Goal: Transaction & Acquisition: Purchase product/service

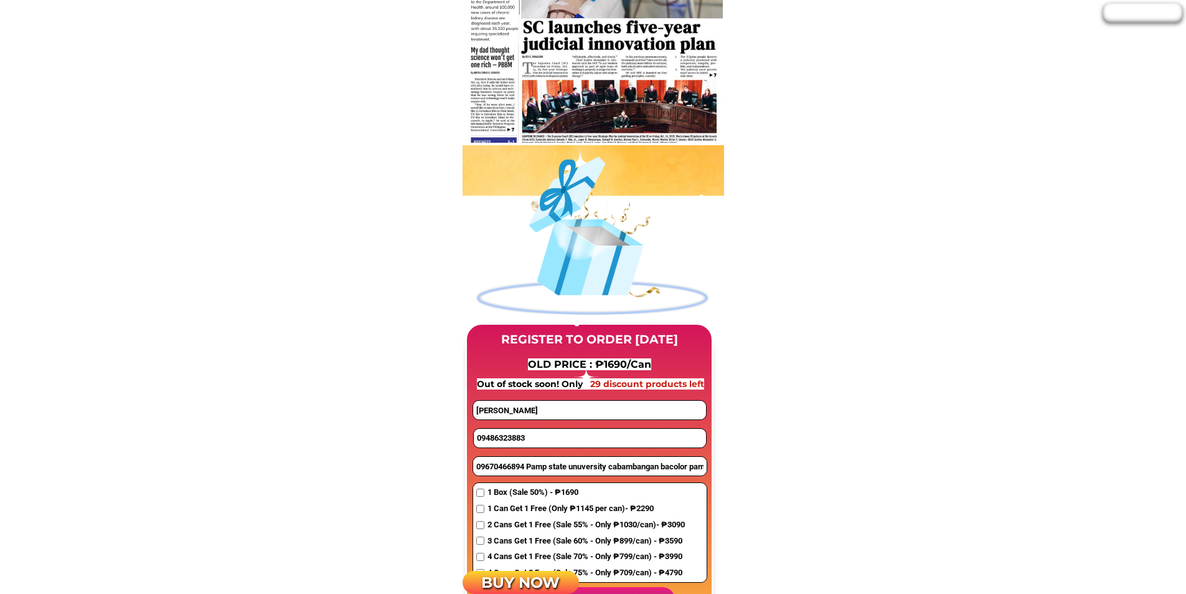
scroll to position [747, 0]
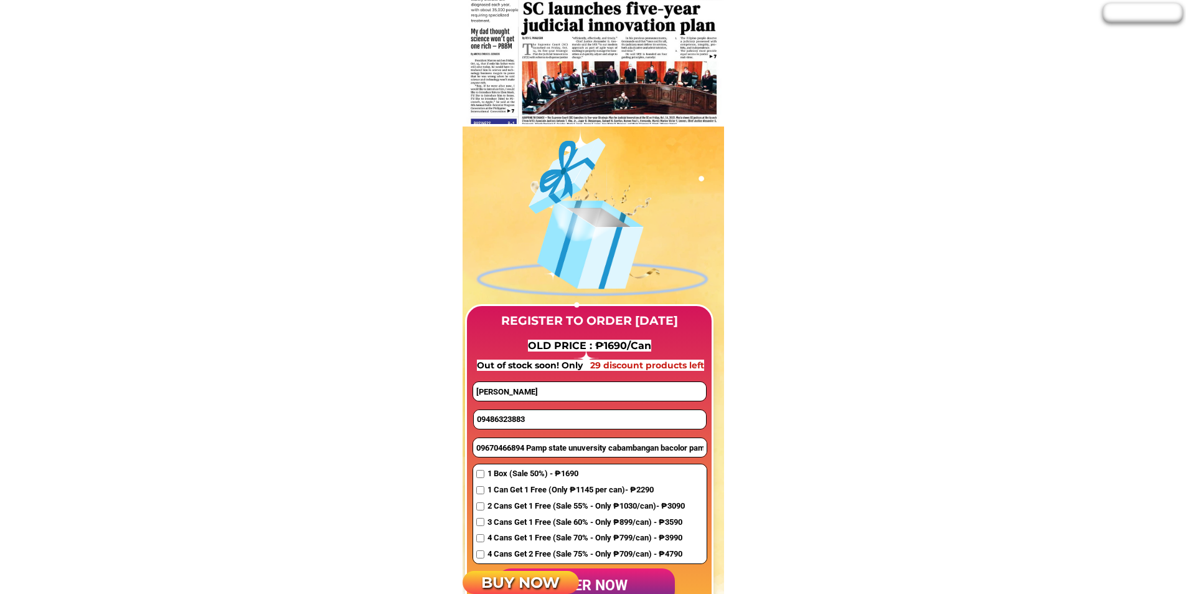
click at [533, 390] on input "[PERSON_NAME]" at bounding box center [589, 391] width 232 height 19
click at [531, 390] on input "[PERSON_NAME]" at bounding box center [589, 391] width 232 height 19
paste input "Danilo Lucia"
type input "Danilo Lucia"
click at [528, 450] on input "09670466894 Pamp state unuversity cabambangan bacolor pamp" at bounding box center [590, 447] width 234 height 19
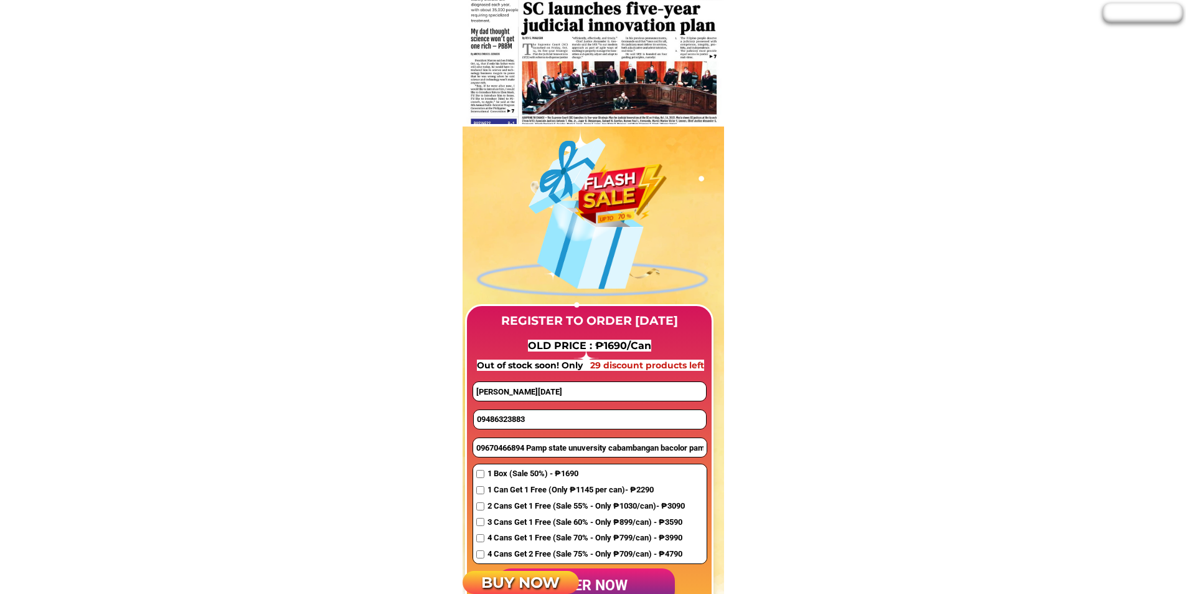
paste input "Faith Tabernacle,purok 3a,tambacan iligan city"
type input "Faith Tabernacle,purok 3a,tambacan iligan city"
drag, startPoint x: 531, startPoint y: 392, endPoint x: 440, endPoint y: 397, distance: 91.0
click at [528, 415] on input "09486323883" at bounding box center [590, 419] width 232 height 19
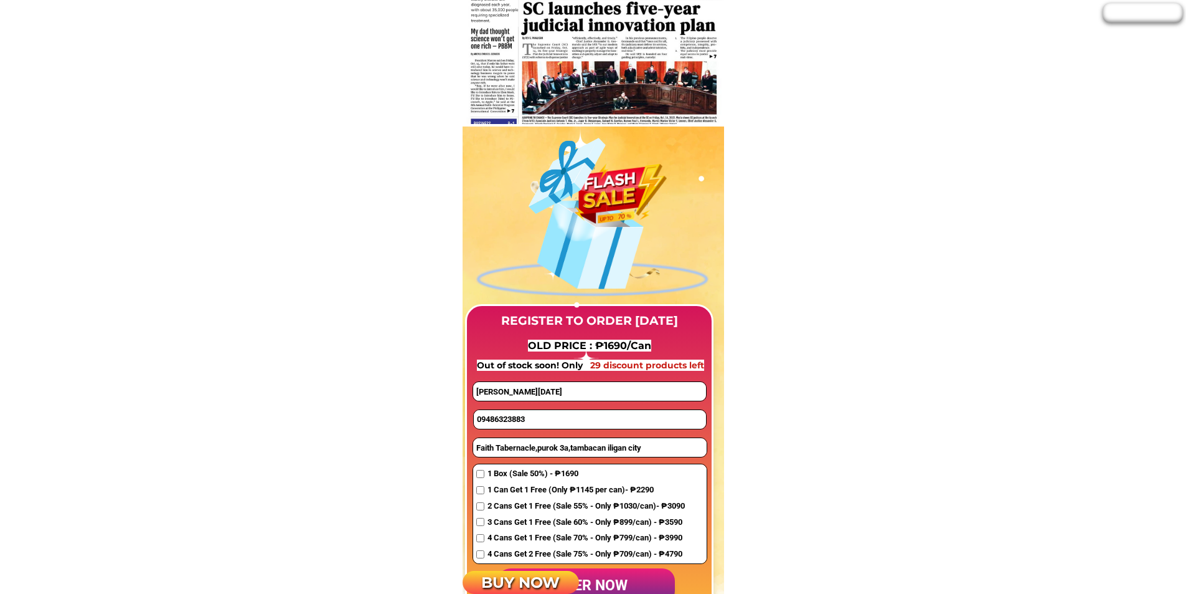
click at [528, 415] on input "09486323883" at bounding box center [590, 419] width 232 height 19
paste input "639149149"
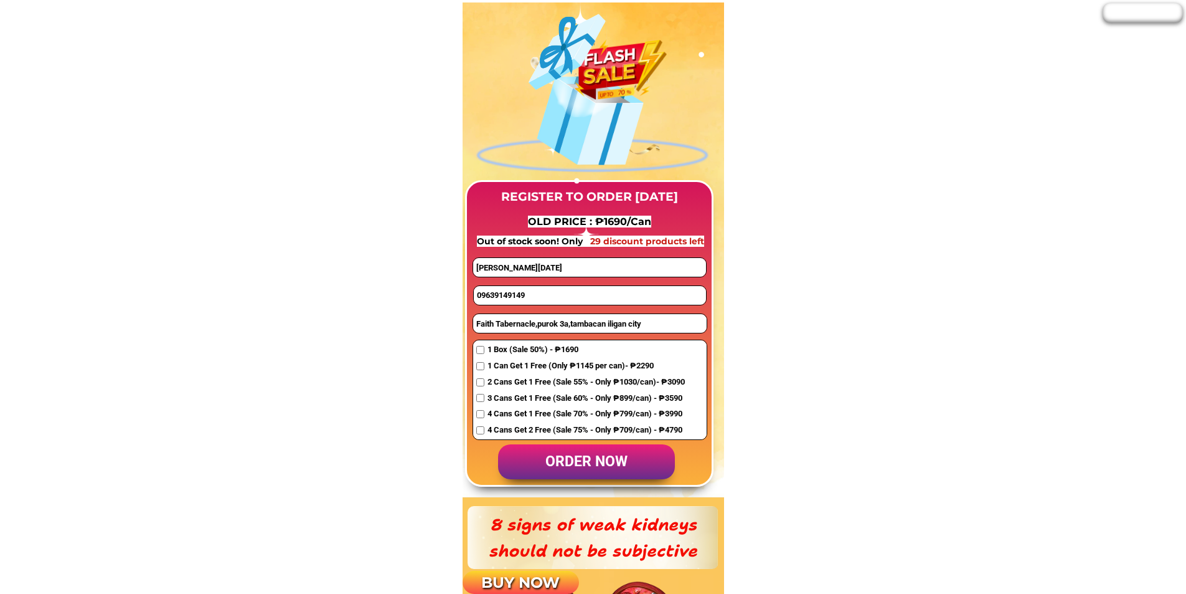
scroll to position [872, 0]
type input "09639149149"
click at [481, 365] on input "checkbox" at bounding box center [480, 365] width 8 height 8
checkbox input "true"
click at [578, 452] on p "order now" at bounding box center [586, 461] width 177 height 36
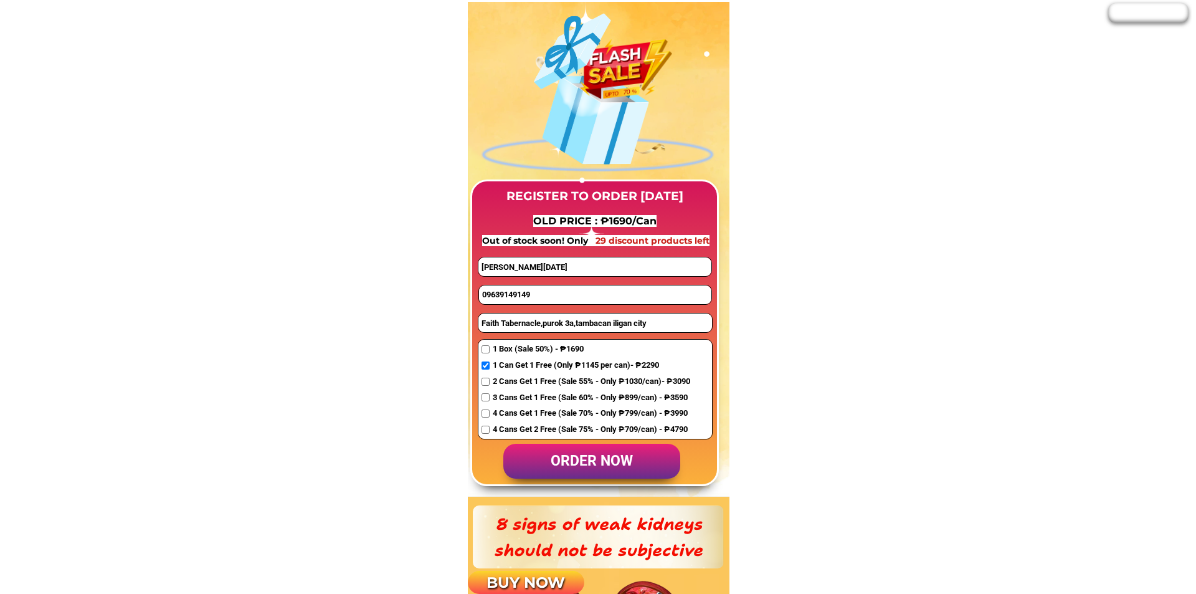
scroll to position [0, 0]
